Goal: Information Seeking & Learning: Understand process/instructions

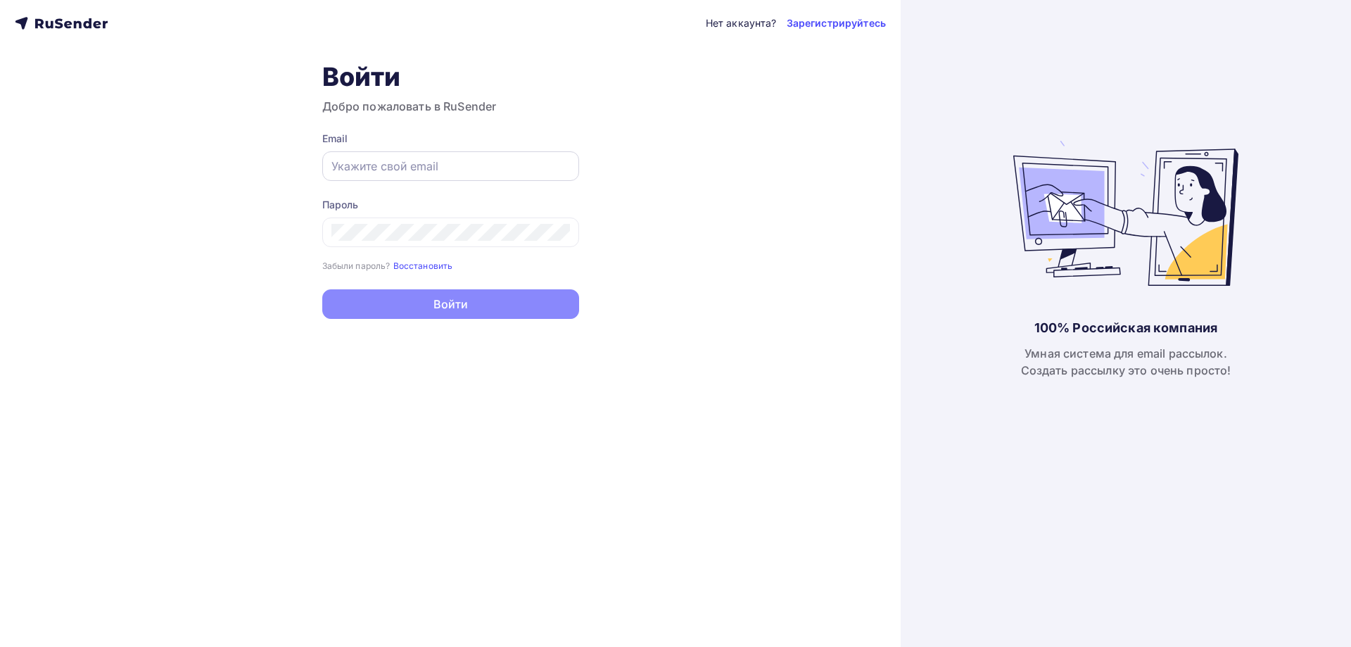
click at [425, 156] on div at bounding box center [450, 166] width 257 height 30
click at [439, 157] on div at bounding box center [450, 166] width 257 height 30
click at [439, 171] on input "text" at bounding box center [451, 166] width 239 height 17
type input "[EMAIL_ADDRESS][DOMAIN_NAME]"
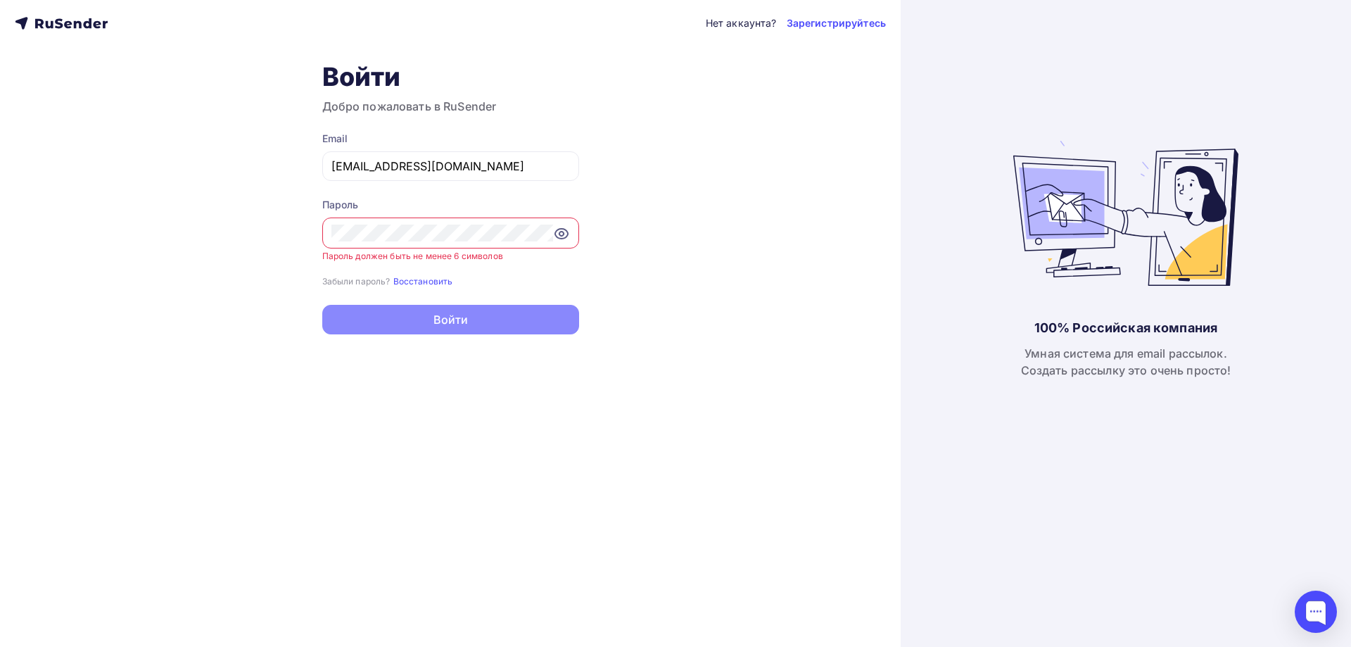
click at [553, 233] on icon at bounding box center [561, 233] width 17 height 17
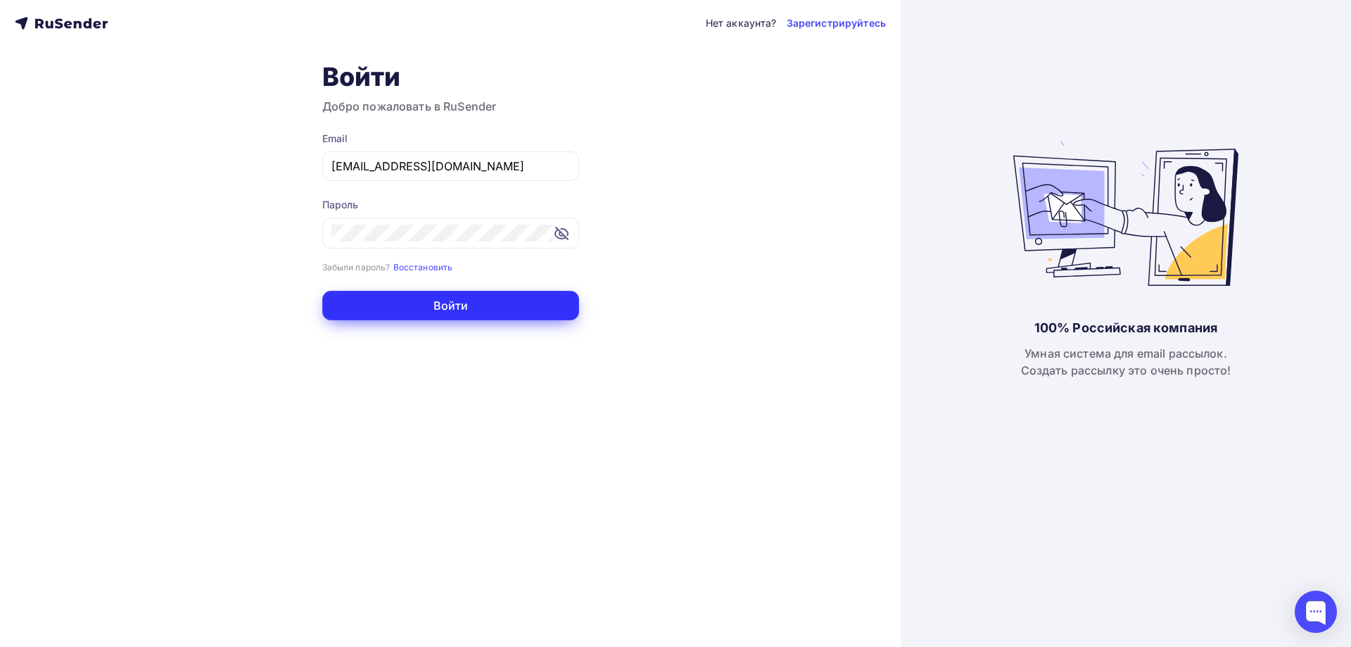
click at [427, 313] on button "Войти" at bounding box center [450, 306] width 257 height 30
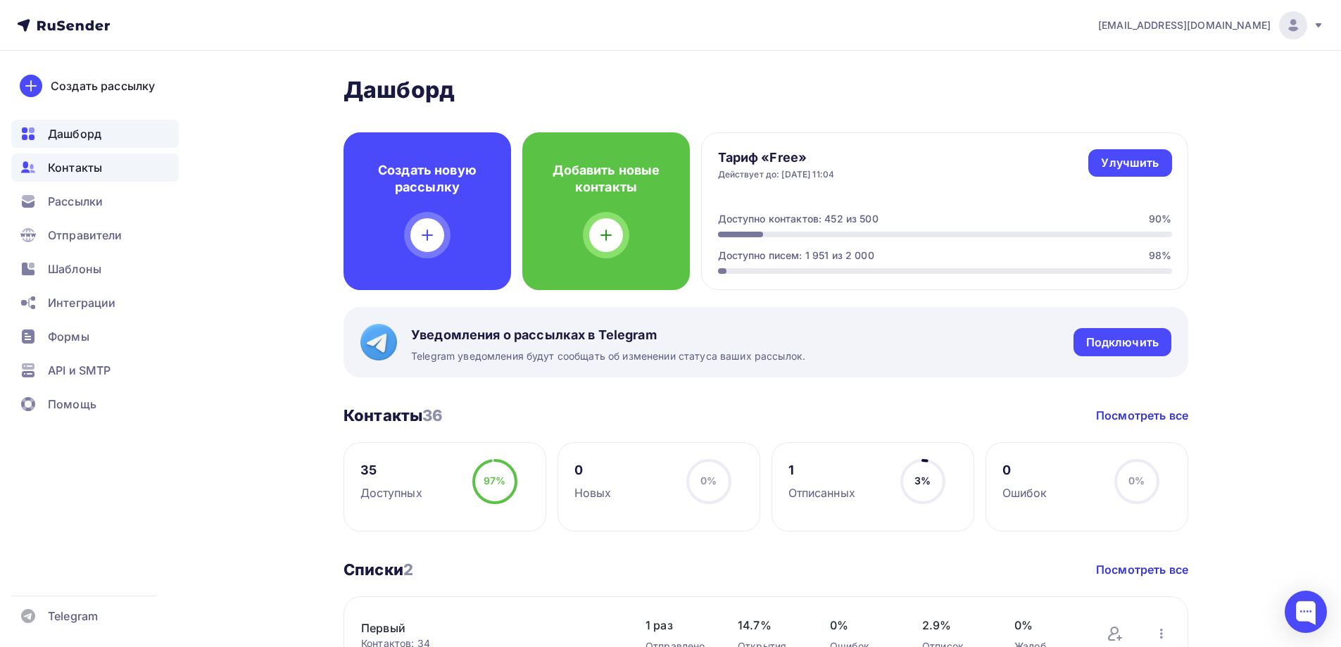
click at [83, 180] on div "Контакты" at bounding box center [95, 167] width 168 height 28
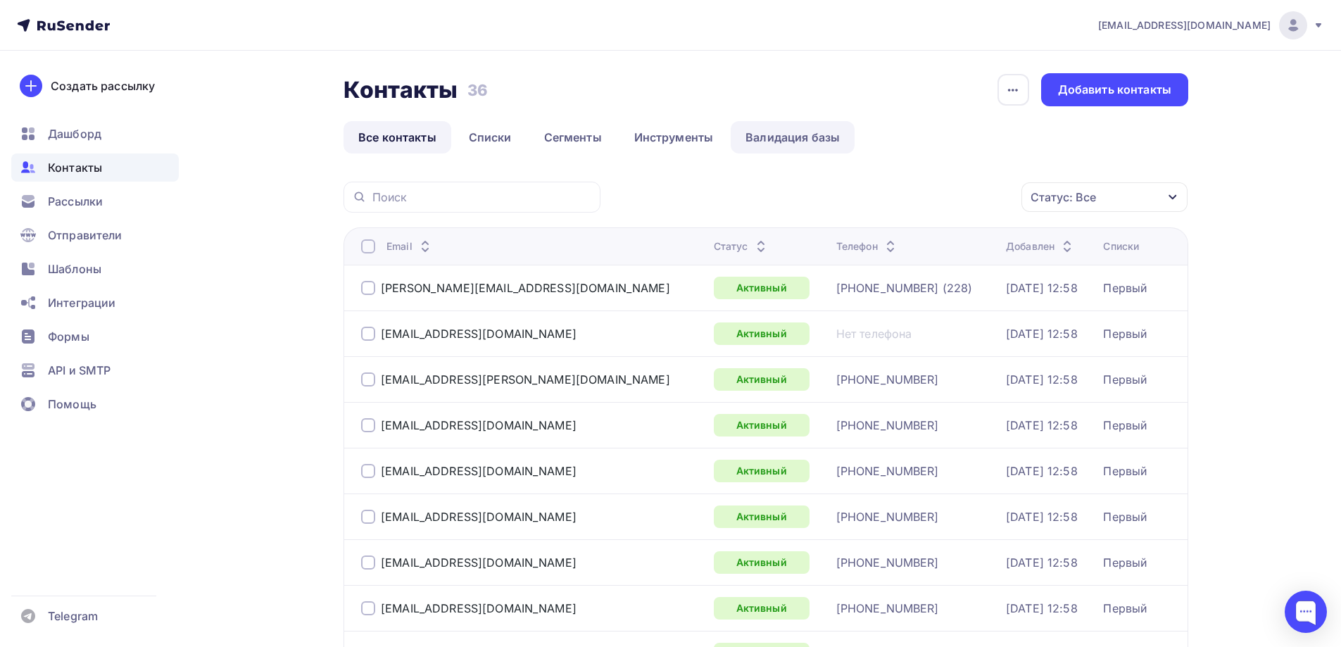
click at [788, 137] on link "Валидация базы" at bounding box center [793, 137] width 124 height 32
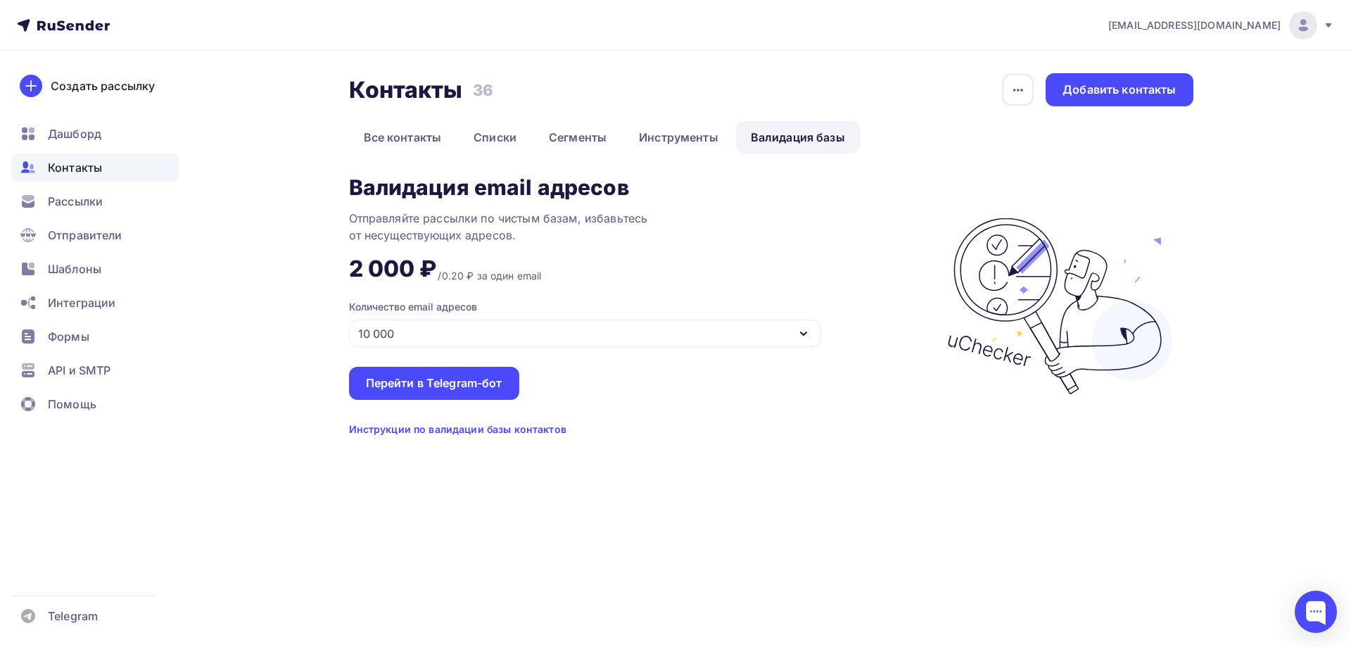
click at [524, 429] on div "Инструкции по валидации базы контактов" at bounding box center [457, 429] width 217 height 14
click at [70, 141] on span "Дашборд" at bounding box center [74, 133] width 53 height 17
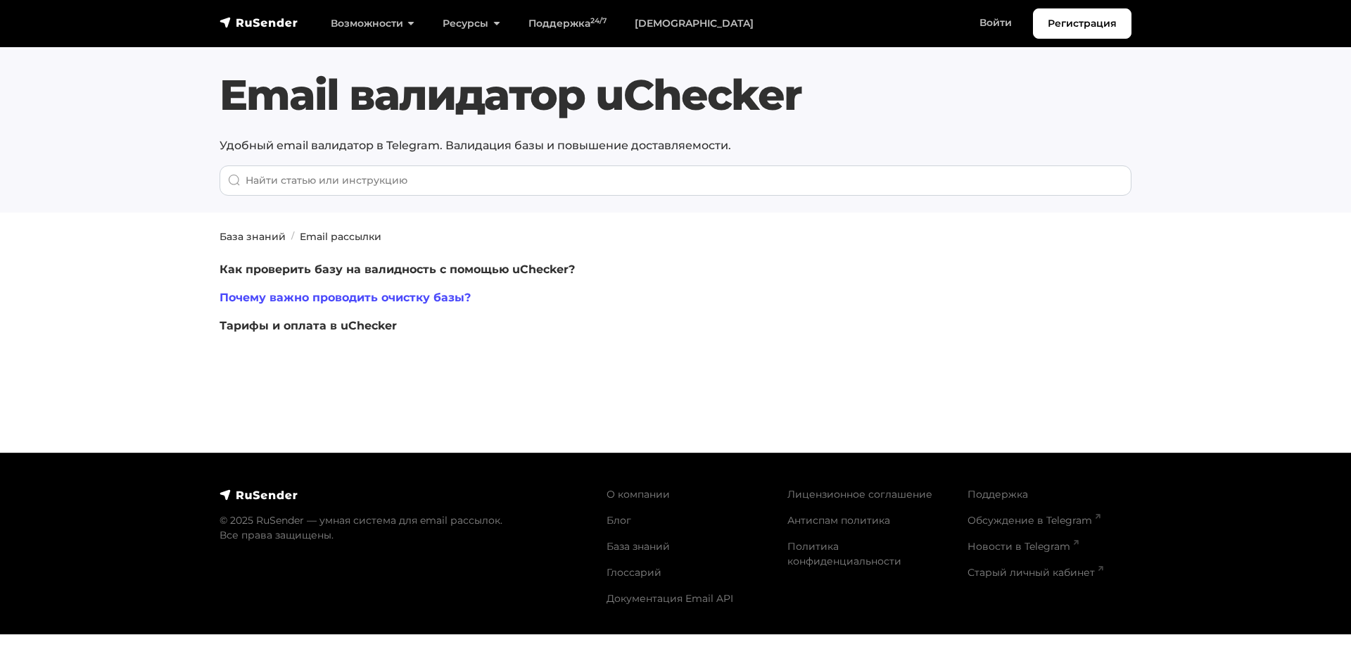
click at [352, 293] on link "Почему важно проводить очистку базы?" at bounding box center [345, 297] width 251 height 13
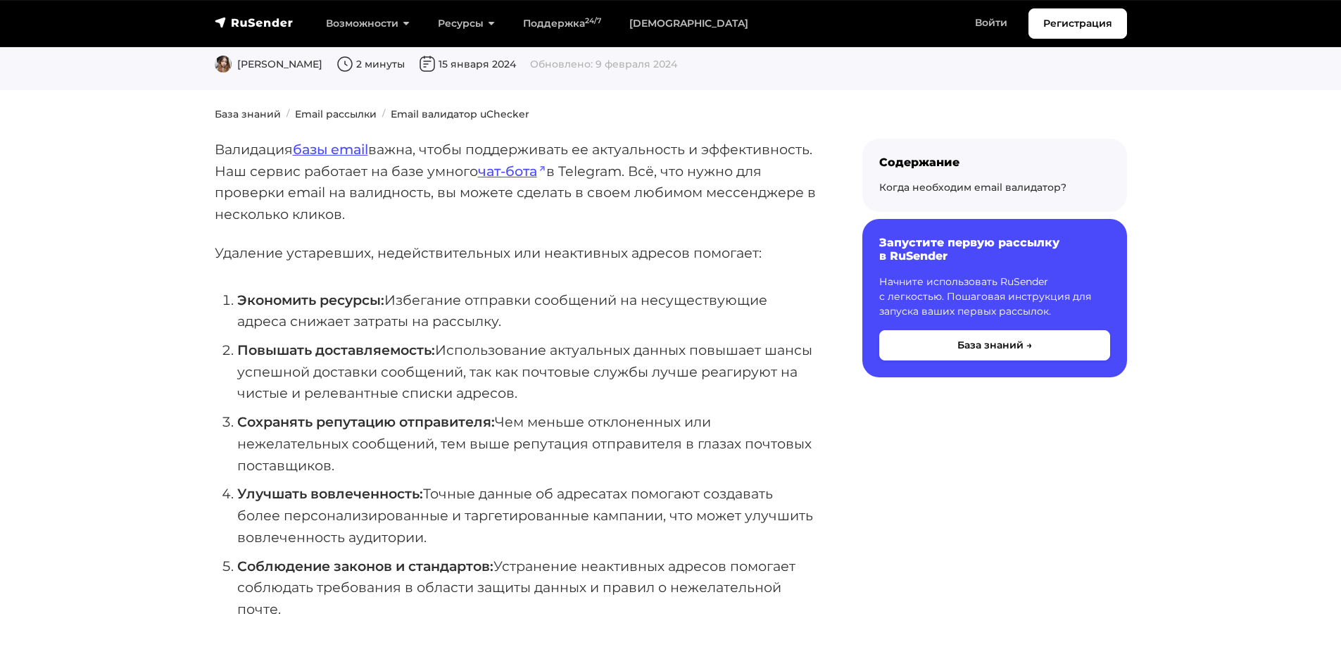
scroll to position [70, 0]
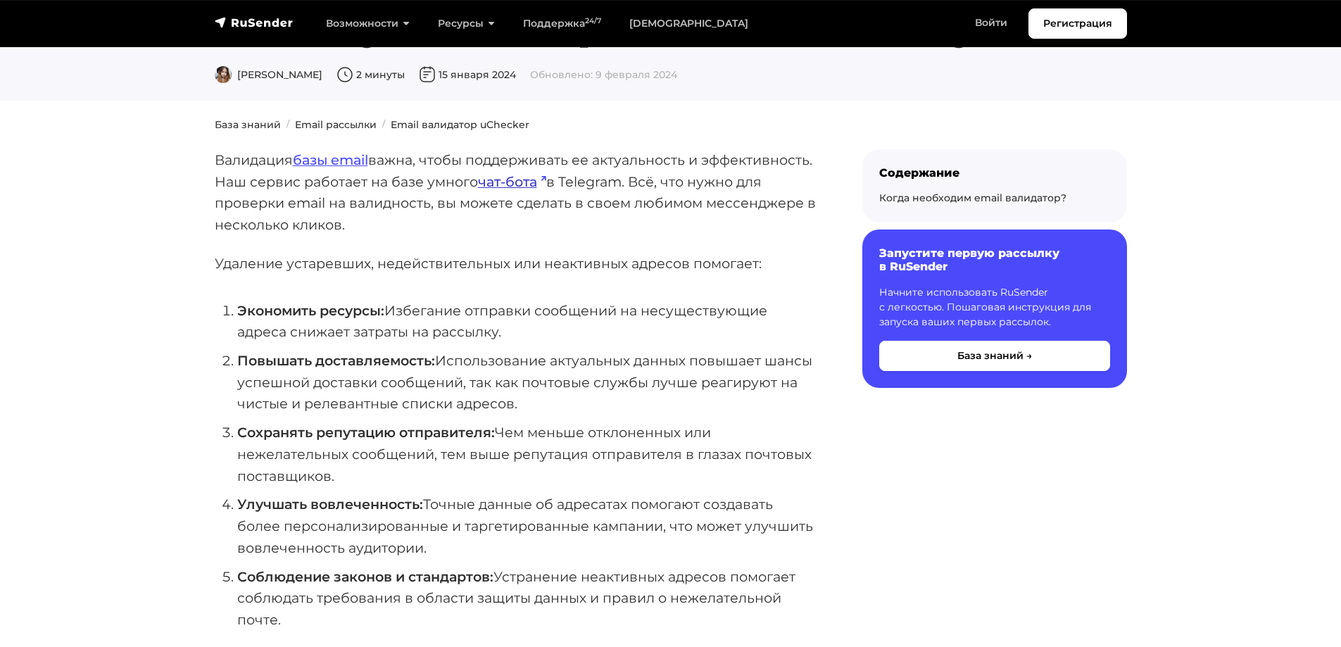
click at [546, 189] on link "чат-бота" at bounding box center [512, 181] width 68 height 17
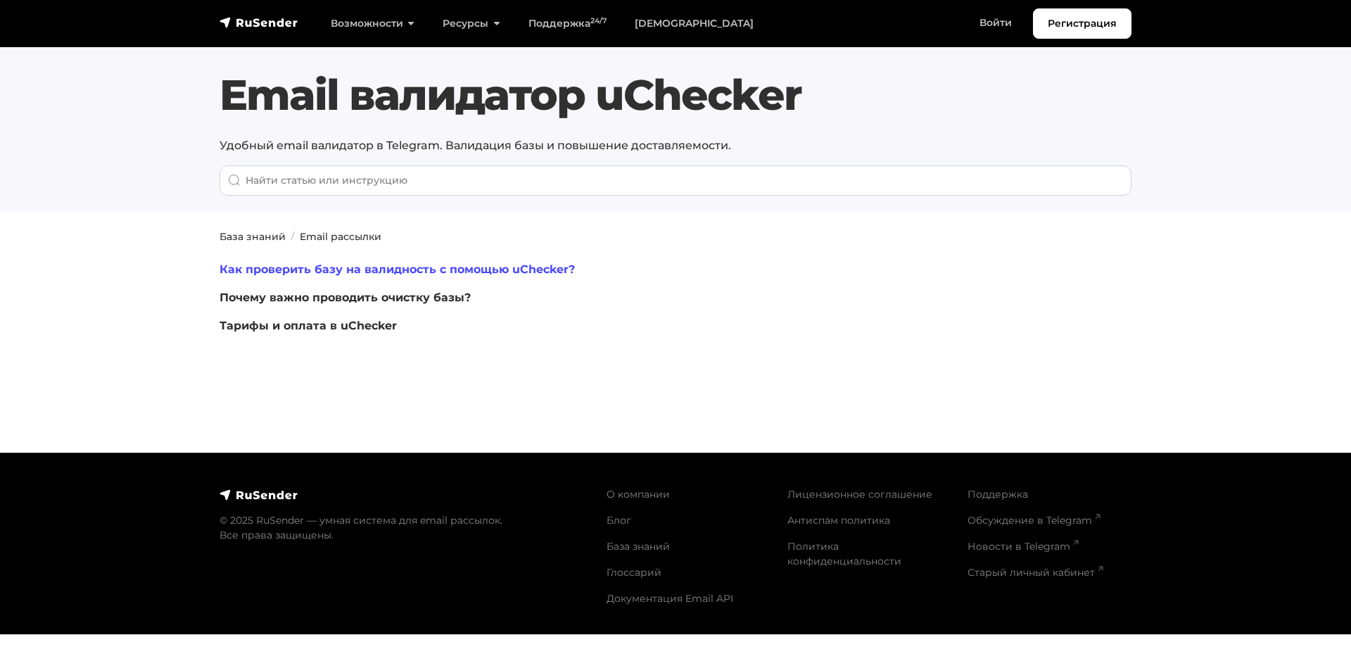
click at [352, 267] on link "Как проверить базу на валидность с помощью uChecker?" at bounding box center [397, 269] width 355 height 13
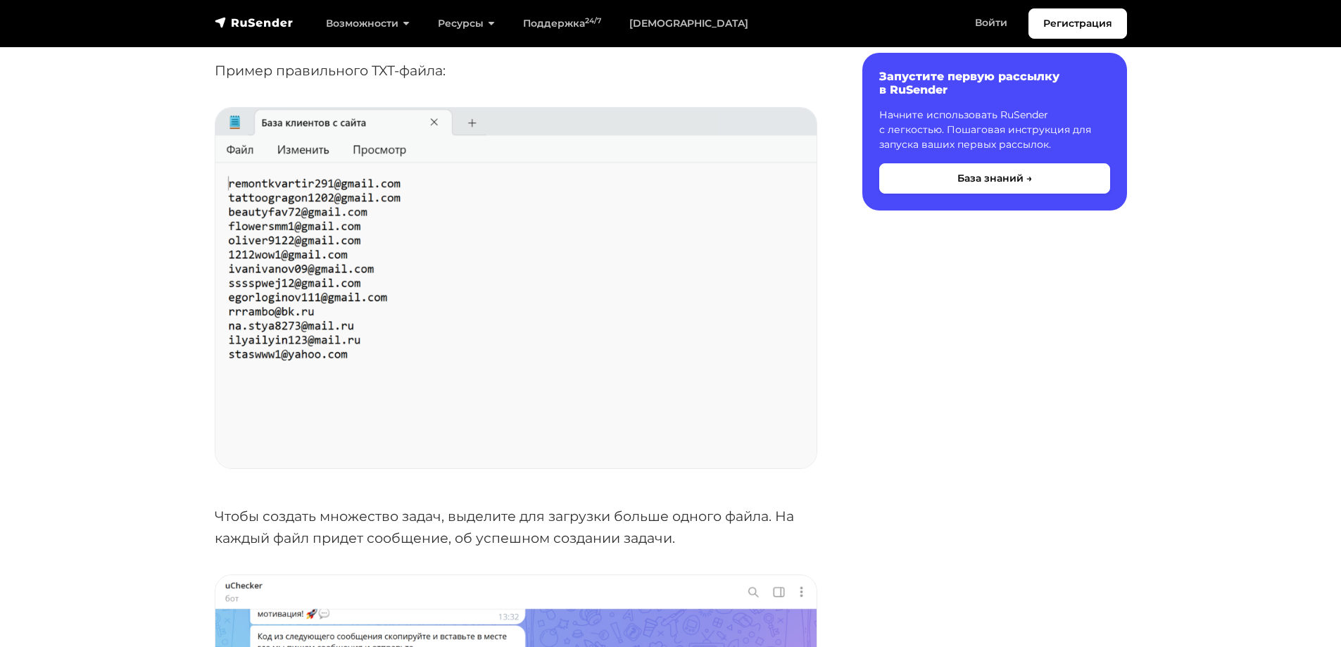
scroll to position [2886, 0]
